Goal: Transaction & Acquisition: Purchase product/service

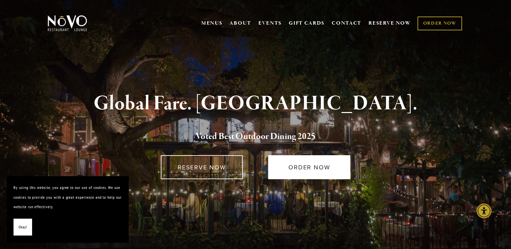
click at [312, 163] on link "ORDER NOW" at bounding box center [309, 167] width 82 height 24
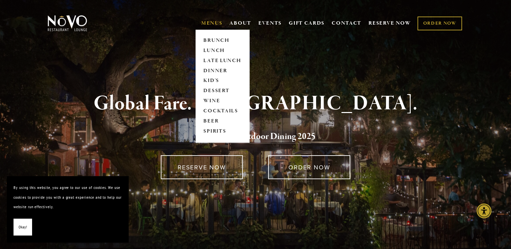
click at [211, 26] on link "MENUS" at bounding box center [211, 23] width 21 height 7
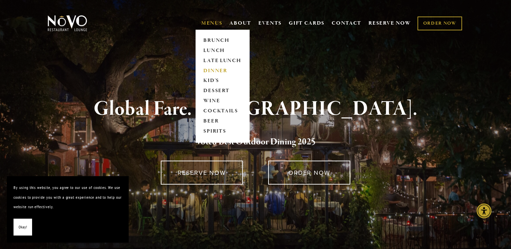
click at [215, 71] on link "DINNER" at bounding box center [222, 71] width 42 height 10
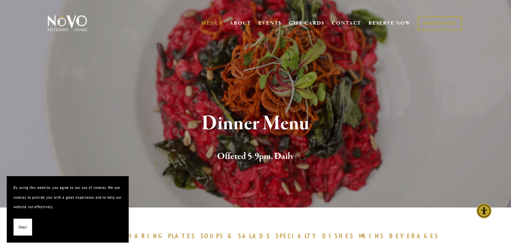
click at [20, 229] on span "Okay!" at bounding box center [23, 228] width 8 height 10
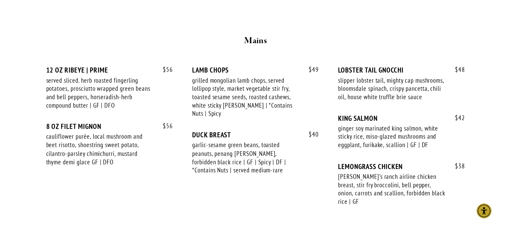
scroll to position [1115, 0]
